Goal: Transaction & Acquisition: Purchase product/service

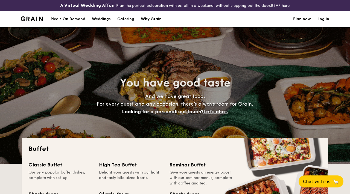
select select
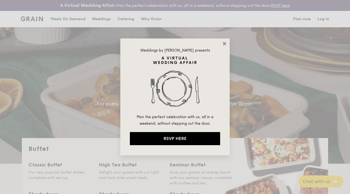
click at [223, 43] on icon at bounding box center [224, 43] width 5 height 5
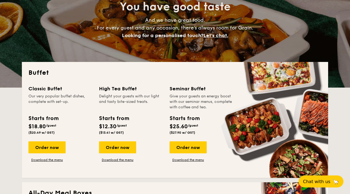
scroll to position [78, 0]
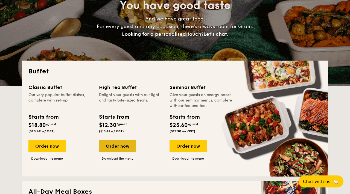
click at [118, 147] on div "Order now" at bounding box center [117, 146] width 37 height 12
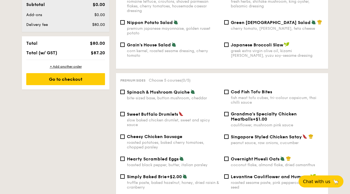
scroll to position [291, 0]
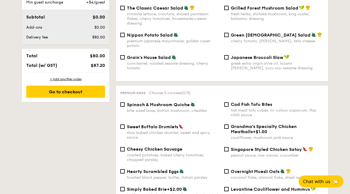
scroll to position [89, 0]
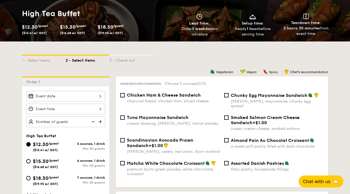
select select
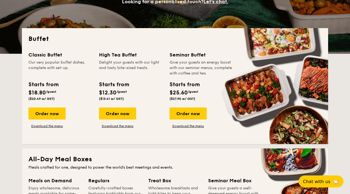
scroll to position [127, 0]
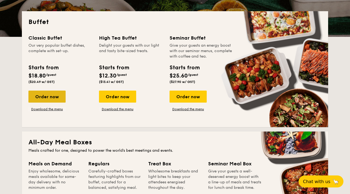
click at [52, 96] on div "Order now" at bounding box center [46, 97] width 37 height 12
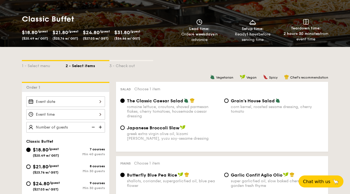
scroll to position [94, 0]
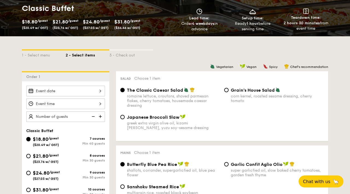
click at [99, 92] on div at bounding box center [65, 91] width 79 height 11
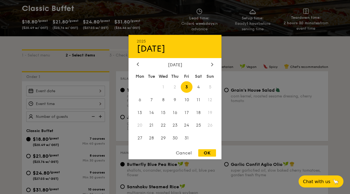
click at [188, 153] on div "Cancel" at bounding box center [183, 153] width 27 height 7
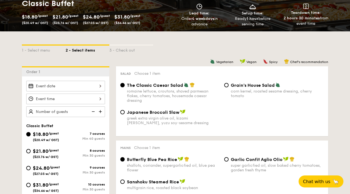
scroll to position [100, 0]
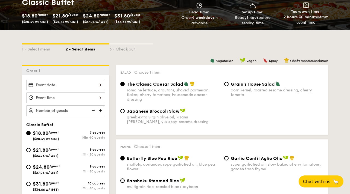
scroll to position [138, 0]
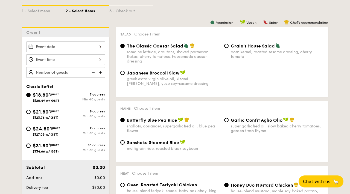
select select
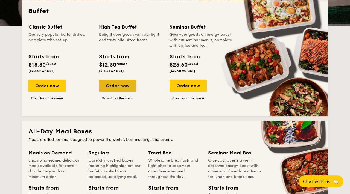
click at [134, 90] on div "Order now" at bounding box center [117, 86] width 37 height 12
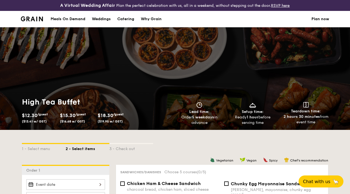
select select
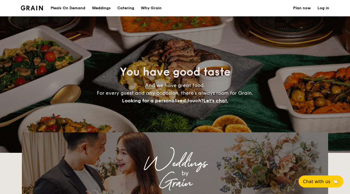
scroll to position [149, 0]
